Goal: Task Accomplishment & Management: Manage account settings

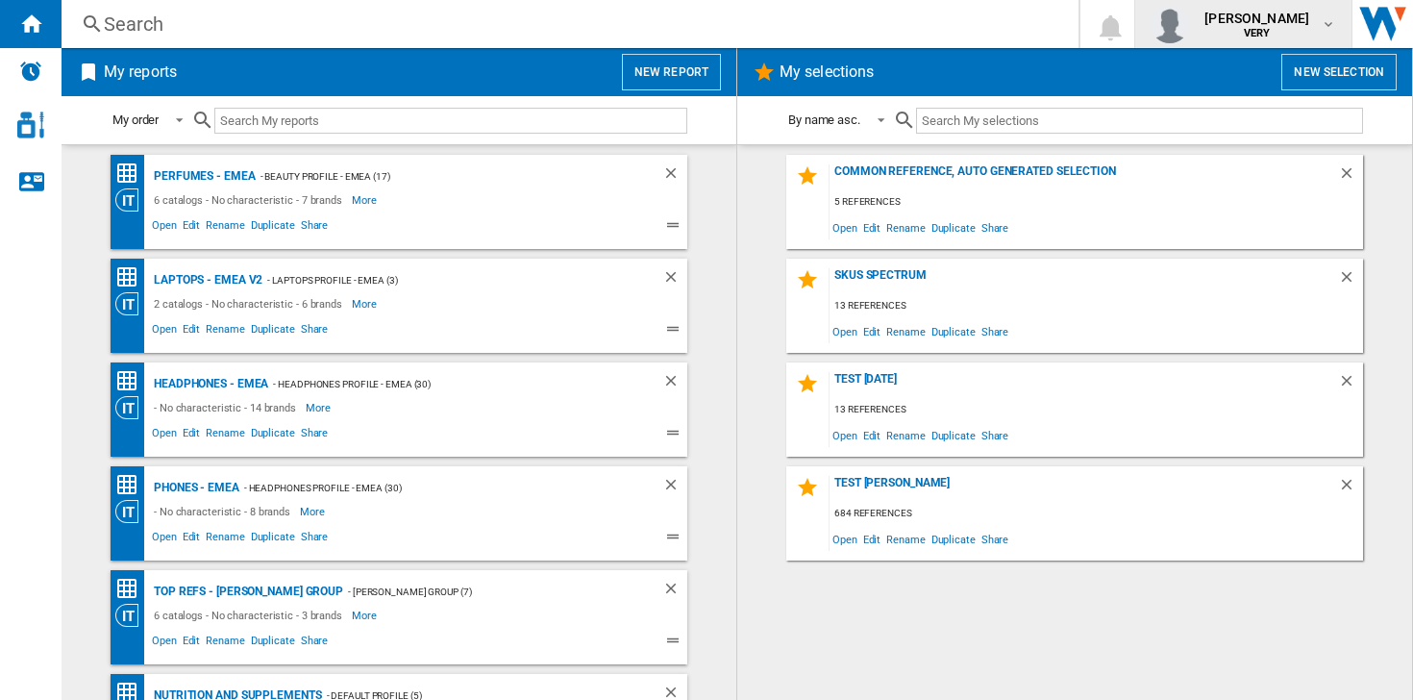
click at [1338, 17] on button "[PERSON_NAME] VERY" at bounding box center [1243, 24] width 216 height 48
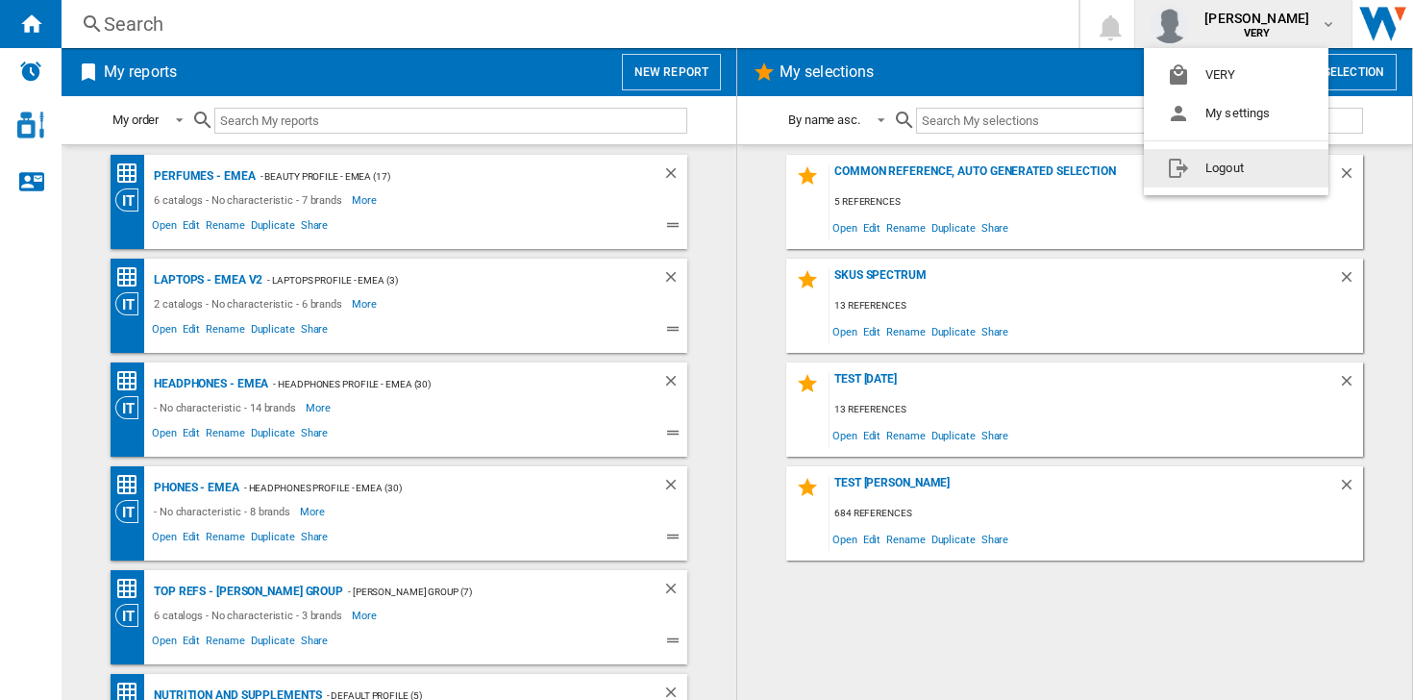
click at [1206, 174] on button "Logout" at bounding box center [1236, 168] width 185 height 38
